Goal: Task Accomplishment & Management: Use online tool/utility

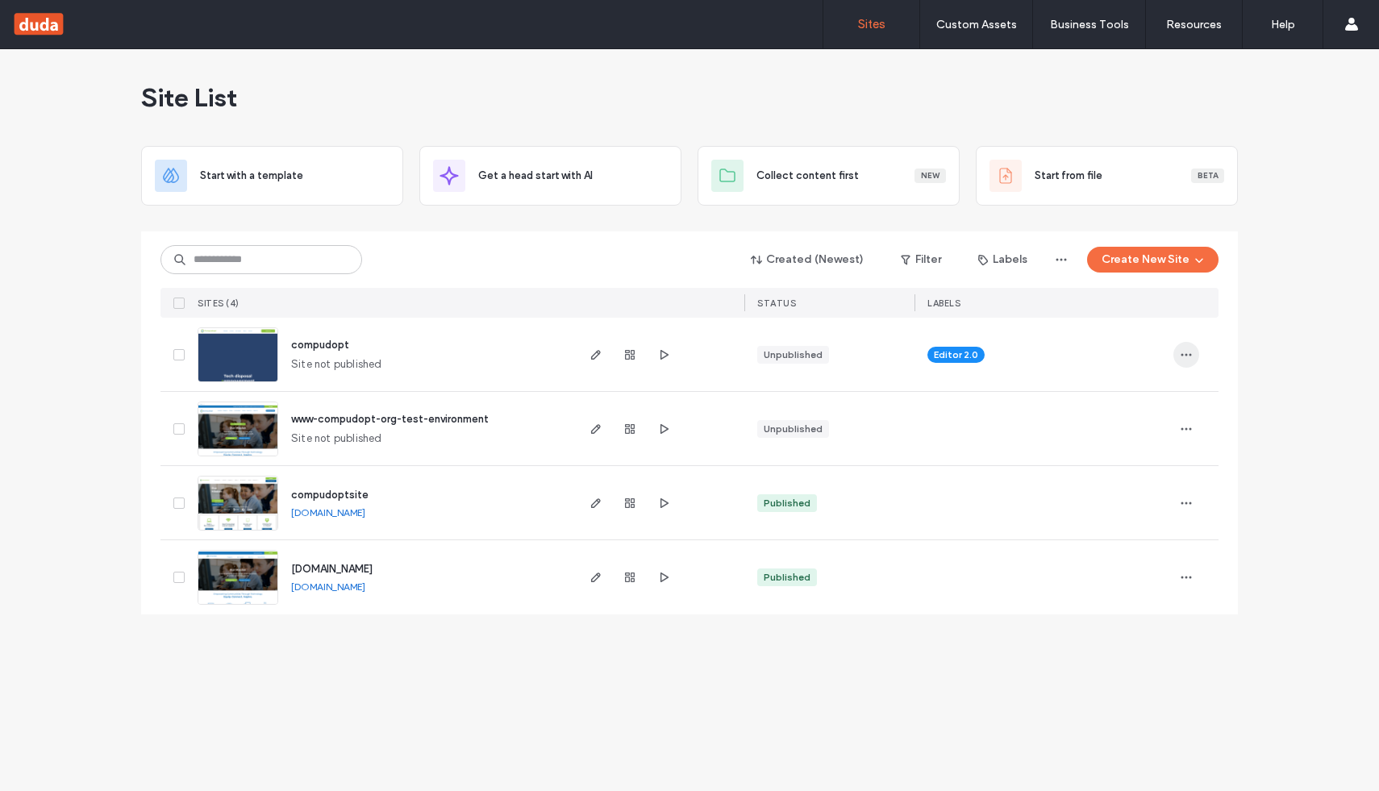
click at [1182, 355] on use "button" at bounding box center [1186, 354] width 10 height 2
click at [792, 355] on div "Unpublished" at bounding box center [793, 355] width 59 height 15
click at [591, 357] on use "button" at bounding box center [596, 355] width 10 height 10
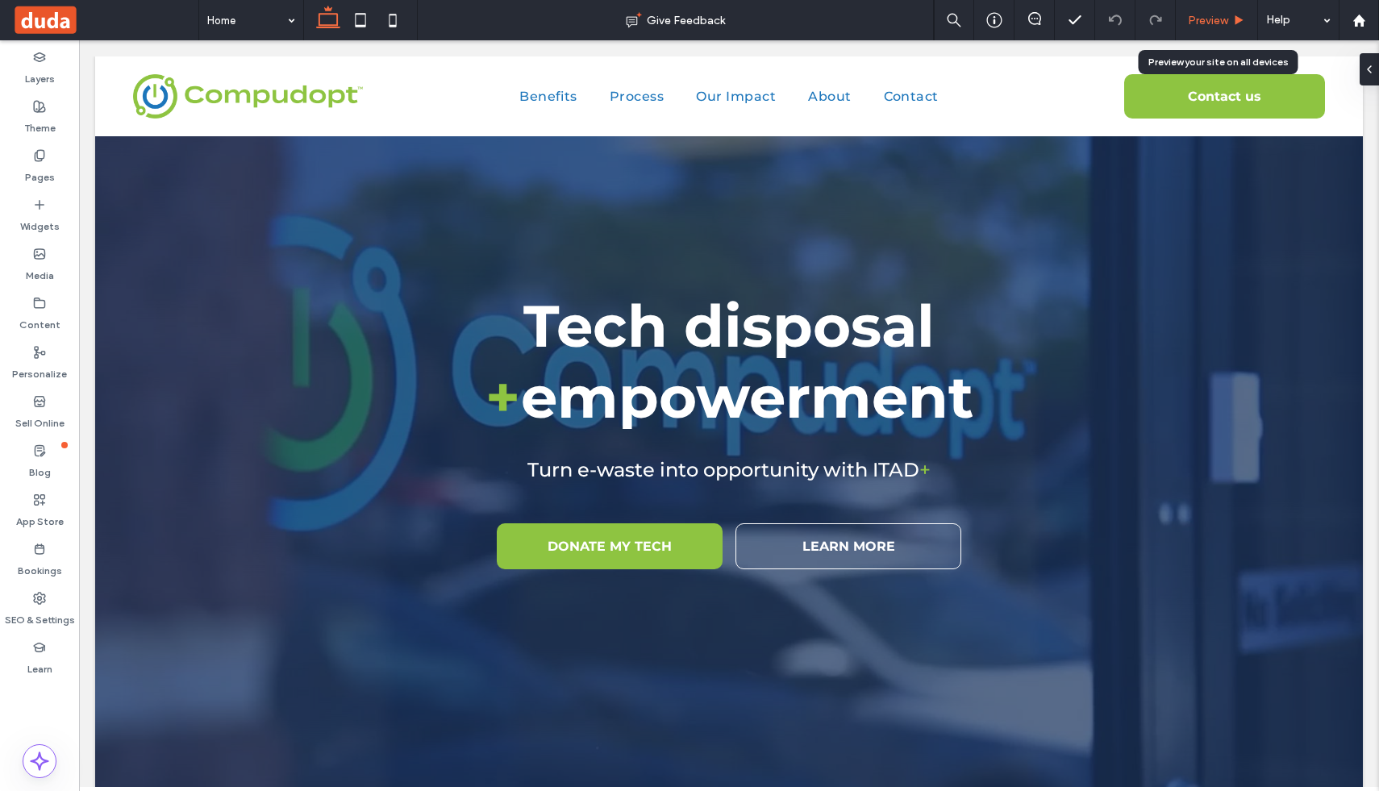
click at [1224, 19] on span "Preview" at bounding box center [1208, 21] width 40 height 14
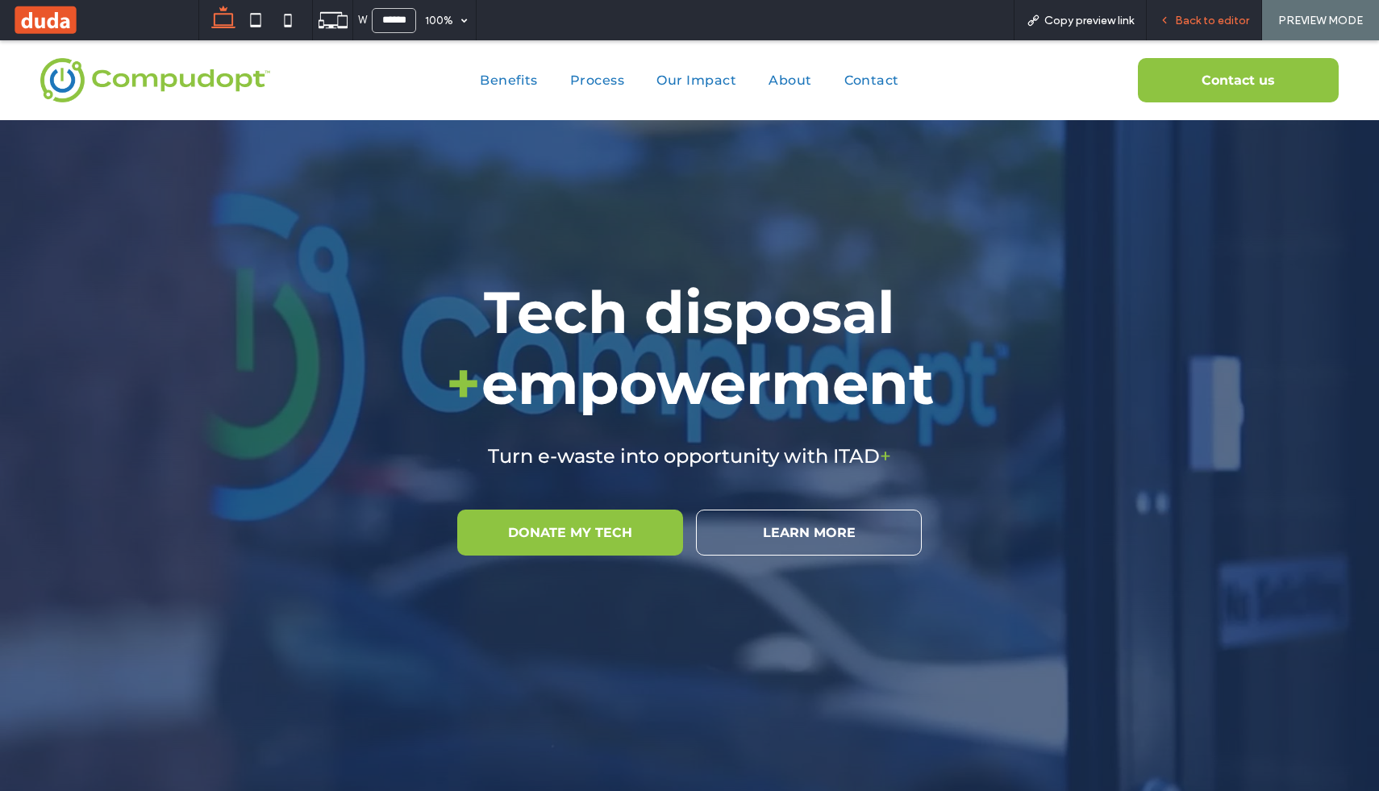
click at [1180, 18] on span "Back to editor" at bounding box center [1212, 21] width 74 height 14
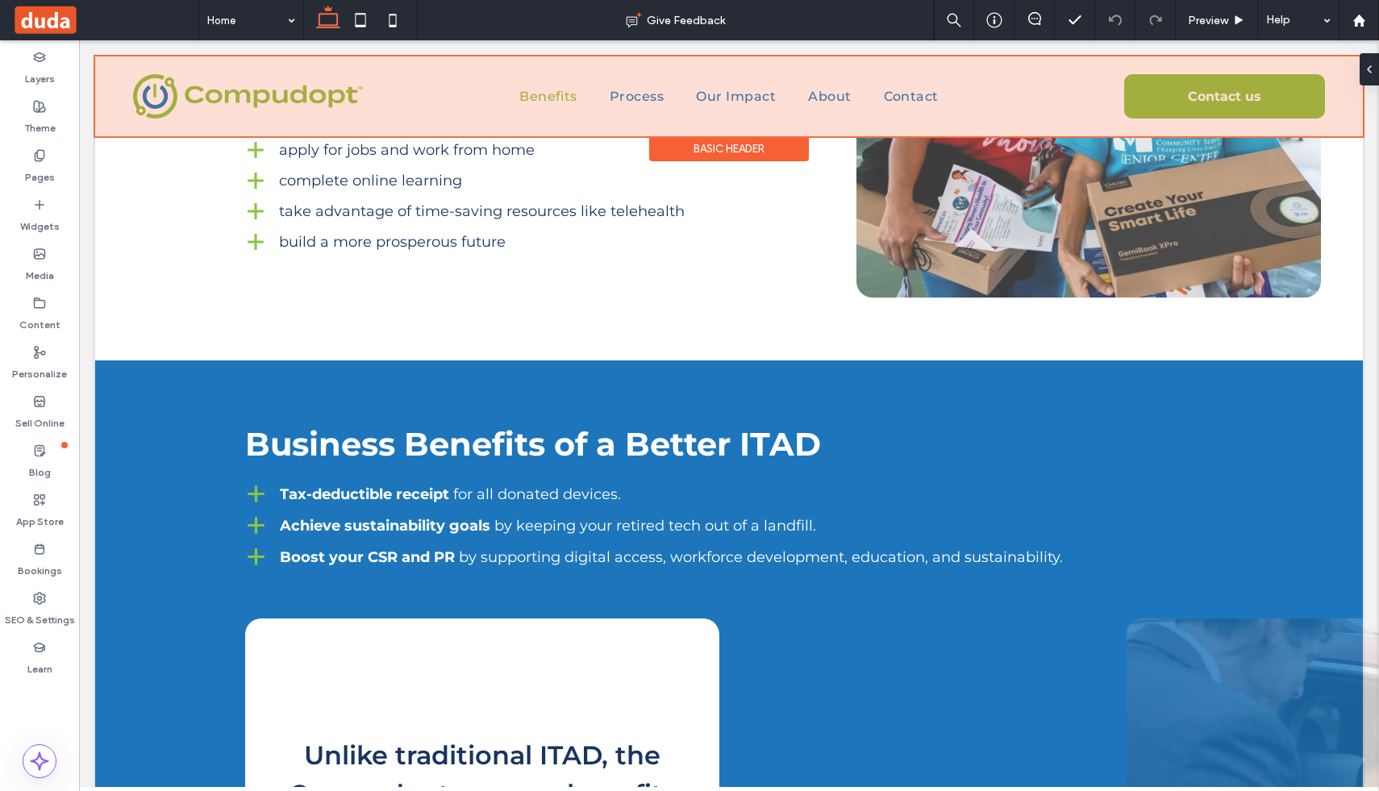
scroll to position [1506, 0]
